Goal: Information Seeking & Learning: Learn about a topic

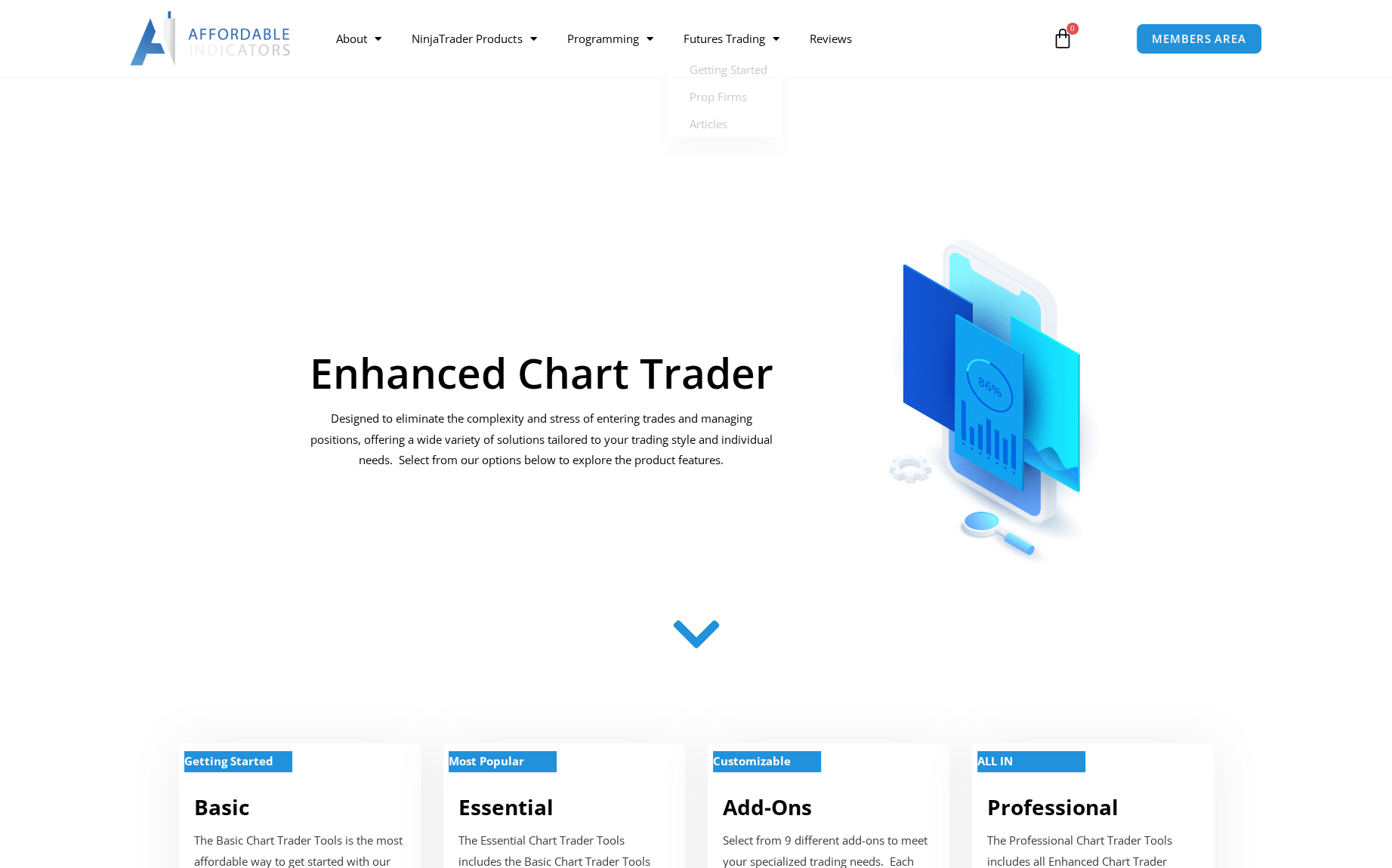
scroll to position [402, 0]
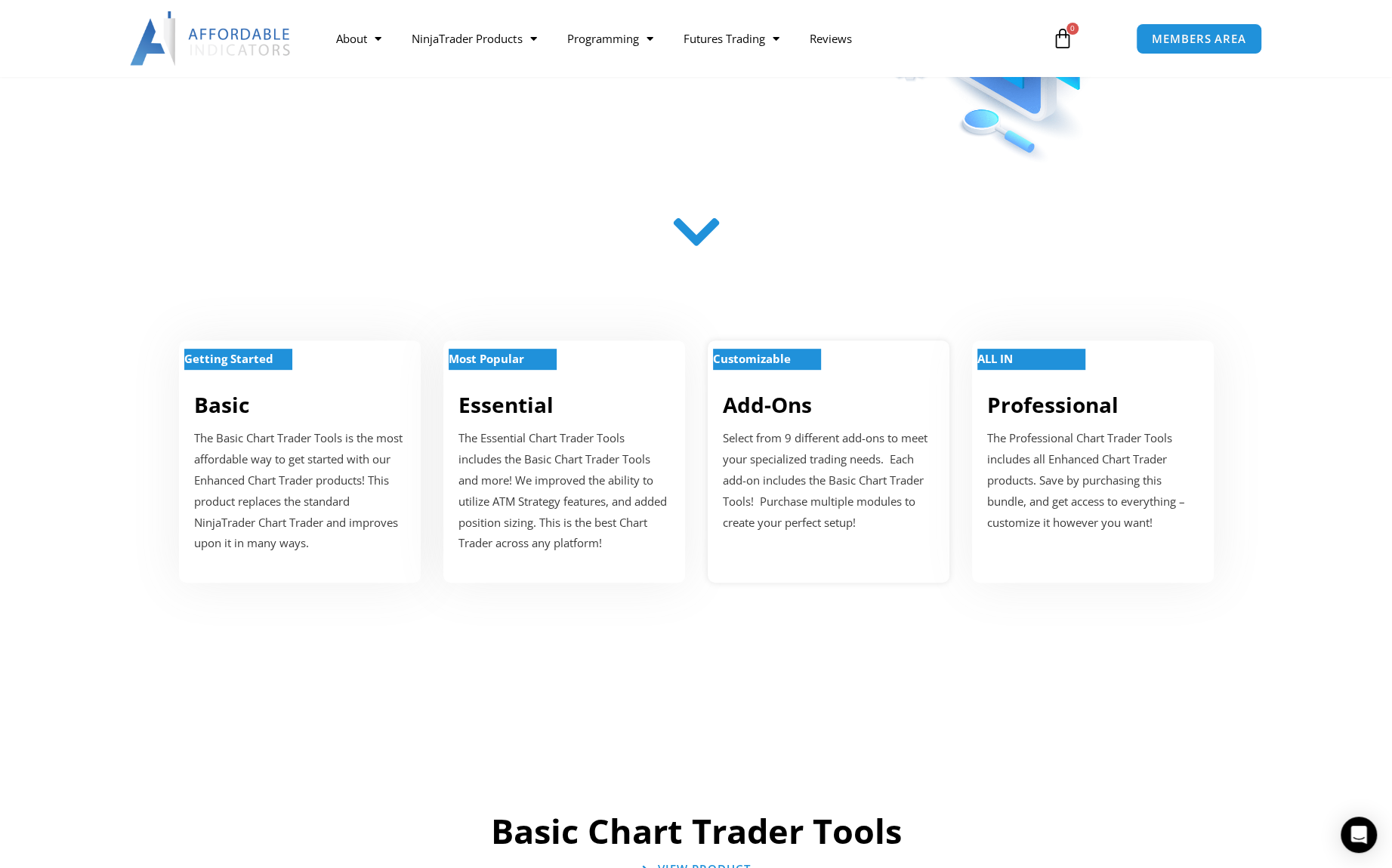
click at [780, 374] on div "Customizable" at bounding box center [829, 369] width 211 height 12
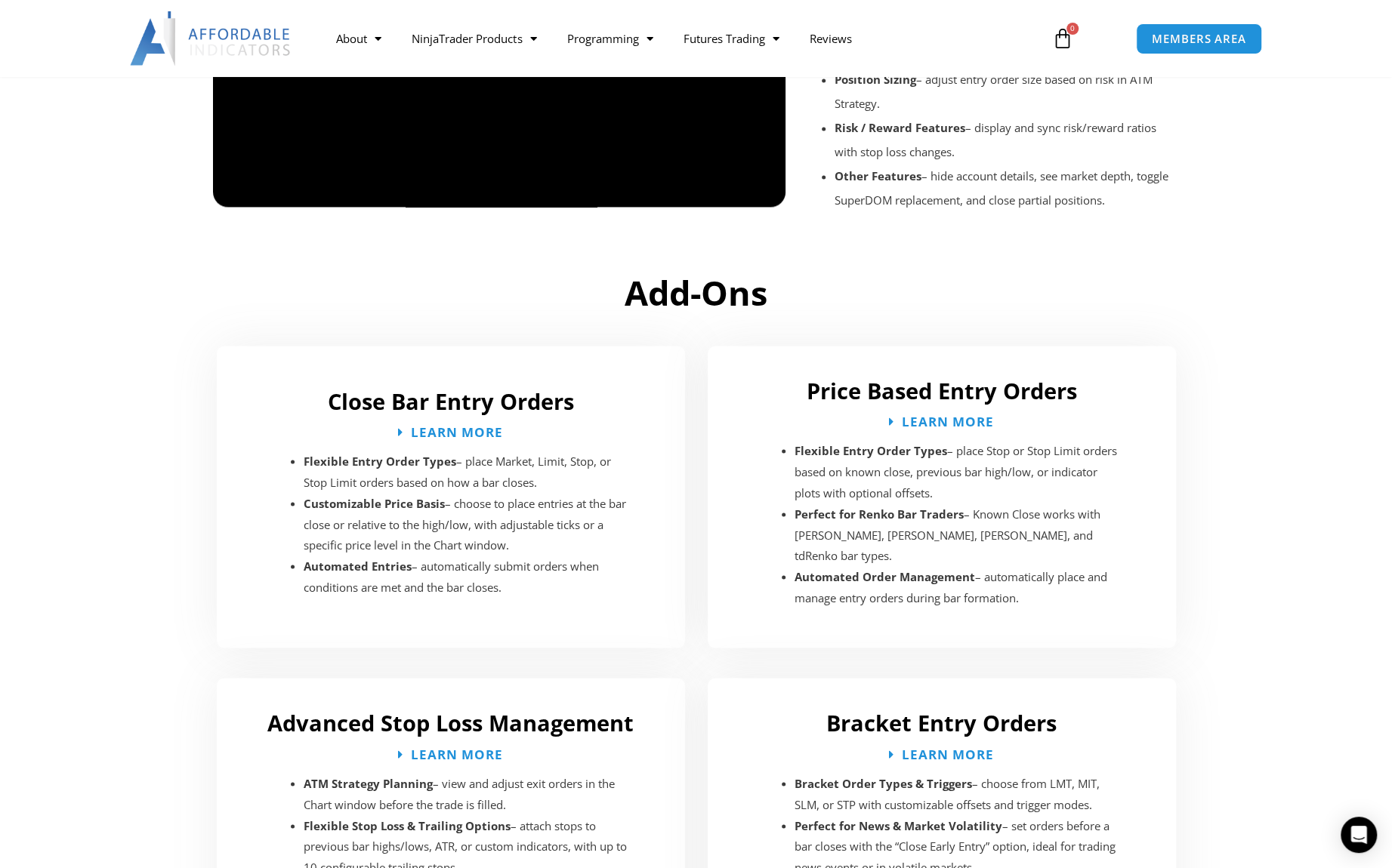
scroll to position [1582, 0]
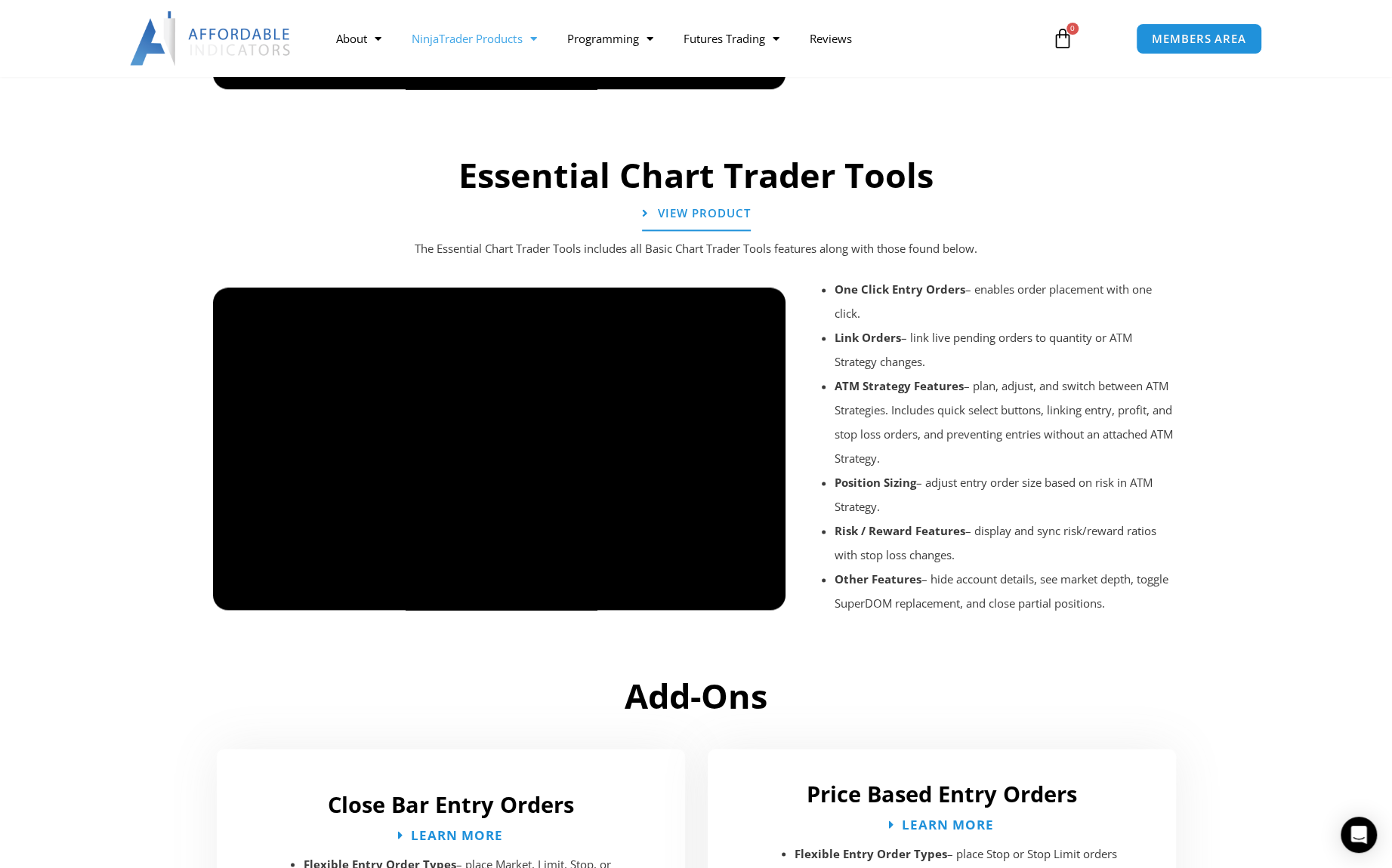
click at [536, 39] on span "Menu" at bounding box center [529, 38] width 14 height 26
click at [476, 98] on link "See All Products" at bounding box center [474, 97] width 155 height 27
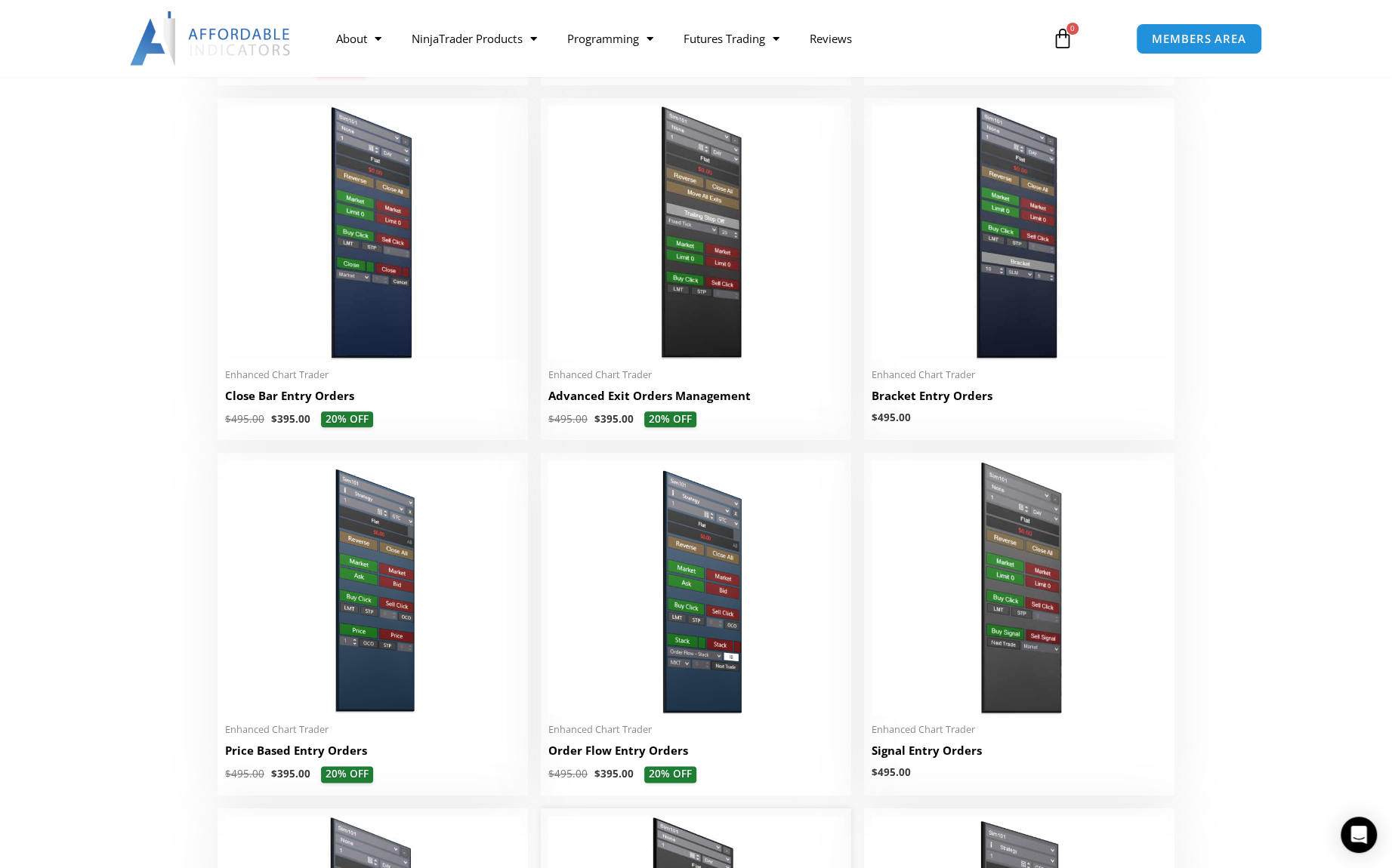
scroll to position [805, 0]
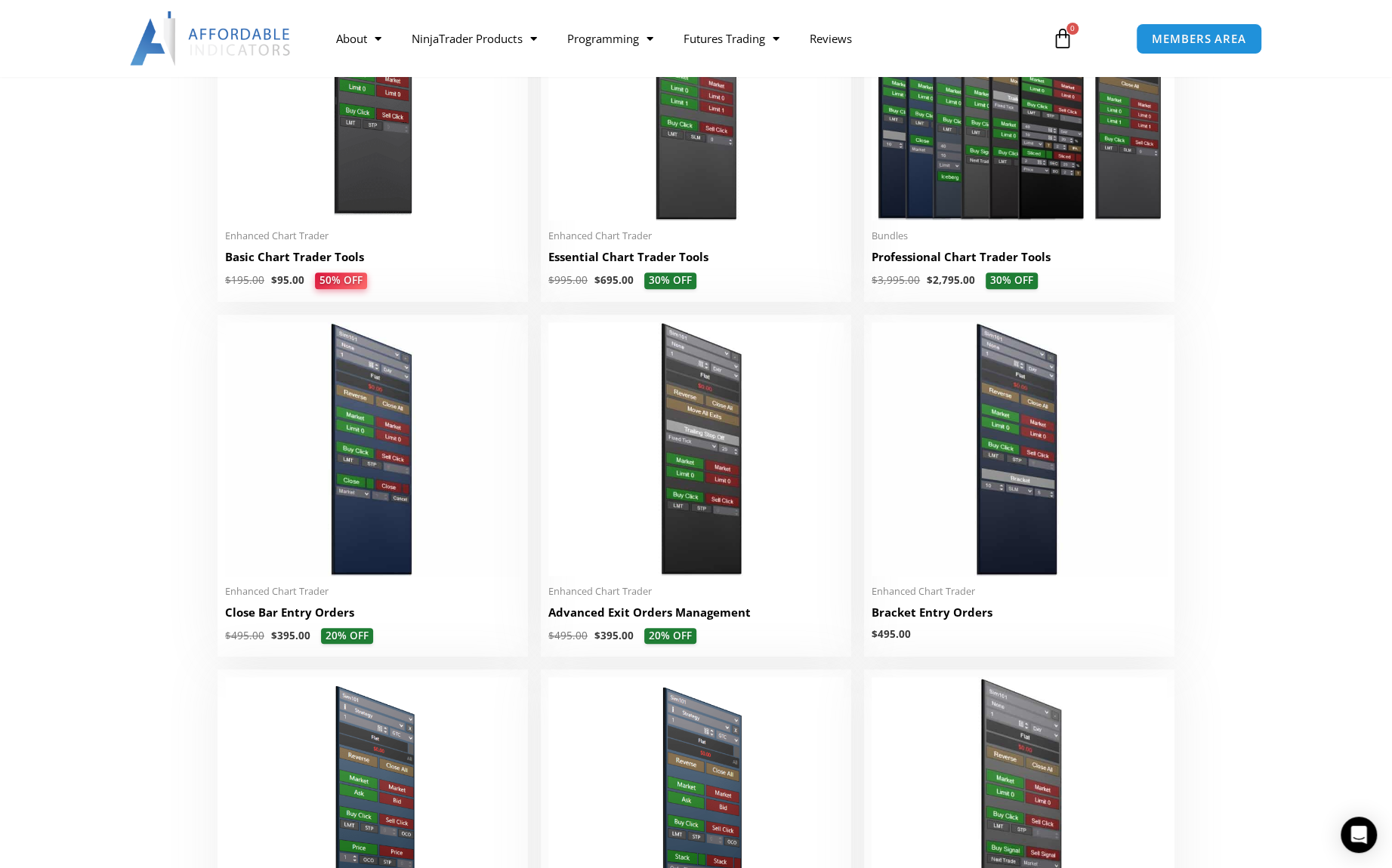
drag, startPoint x: 121, startPoint y: 445, endPoint x: 125, endPoint y: 416, distance: 29.3
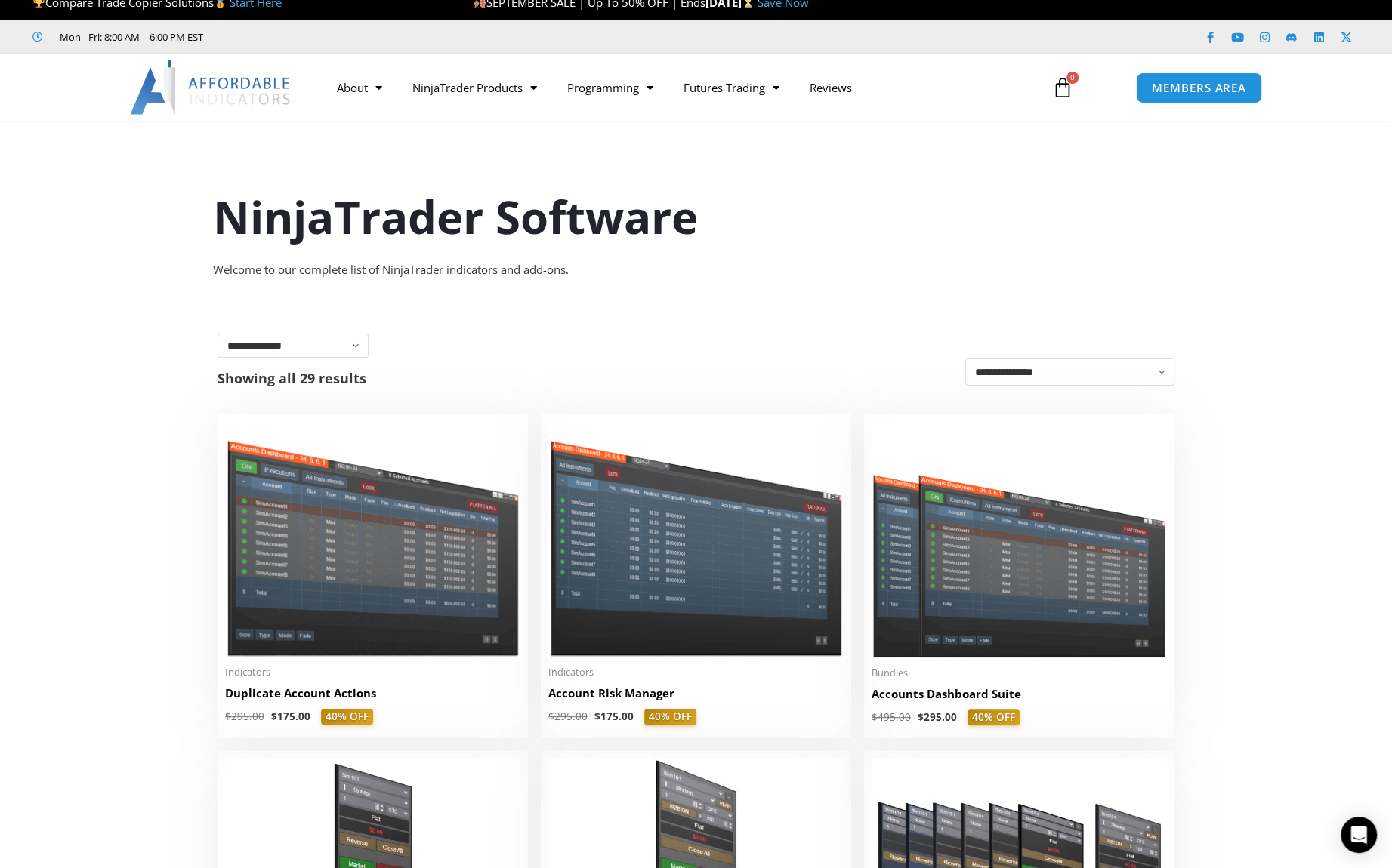
scroll to position [0, 0]
